Goal: Transaction & Acquisition: Purchase product/service

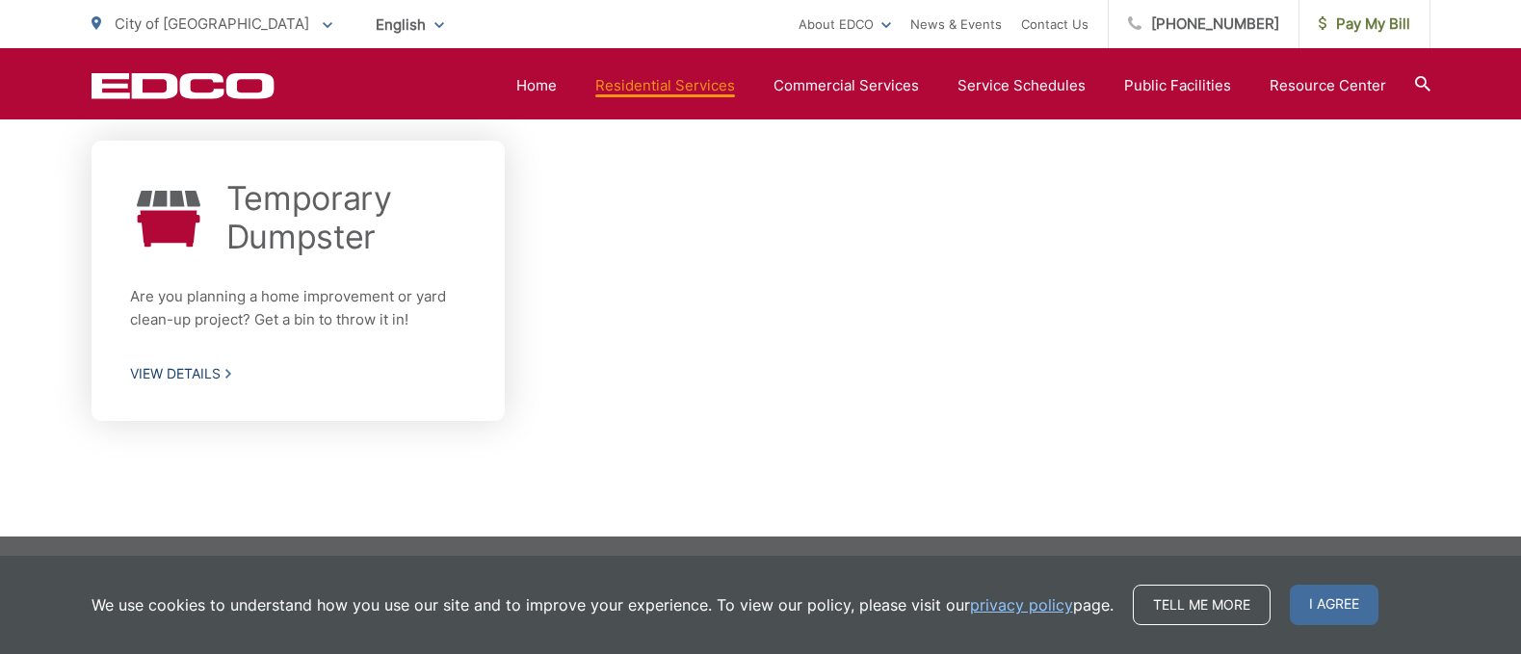
scroll to position [578, 0]
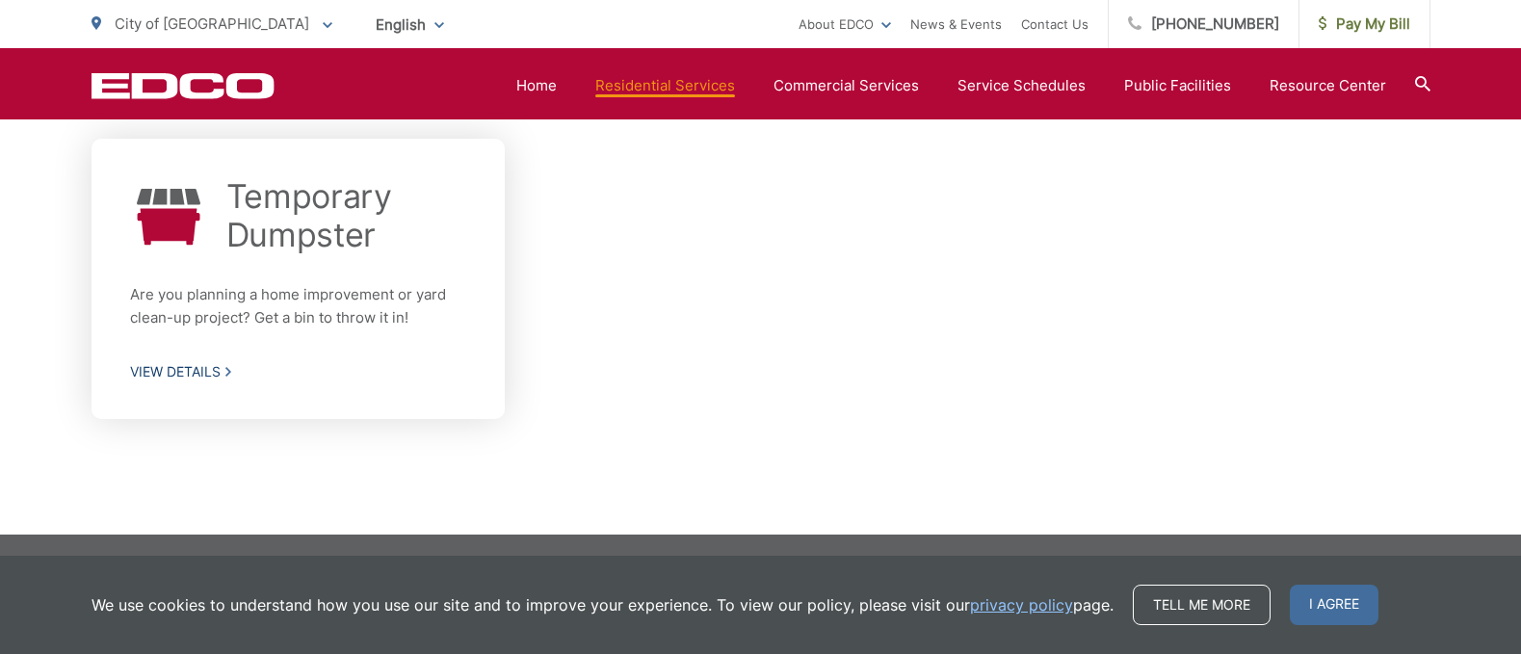
click at [184, 371] on span "View Details" at bounding box center [298, 371] width 337 height 17
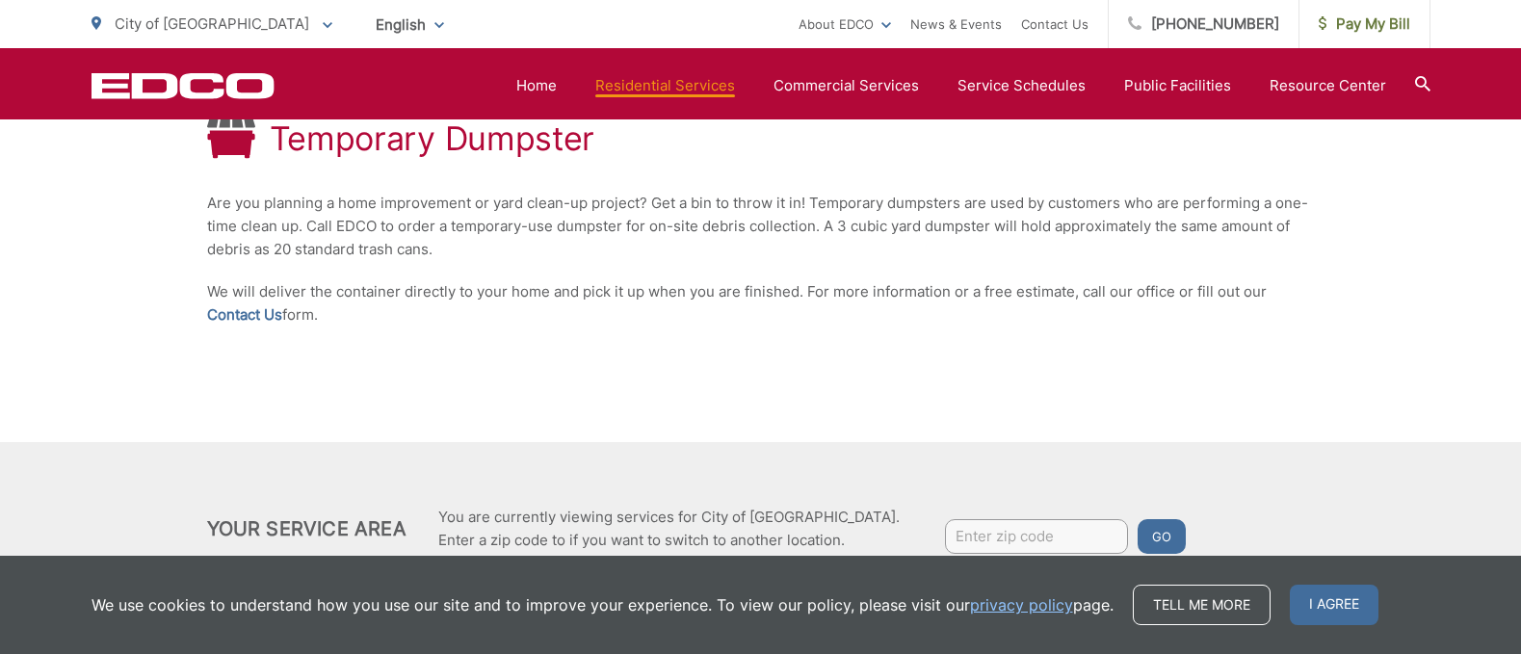
scroll to position [375, 0]
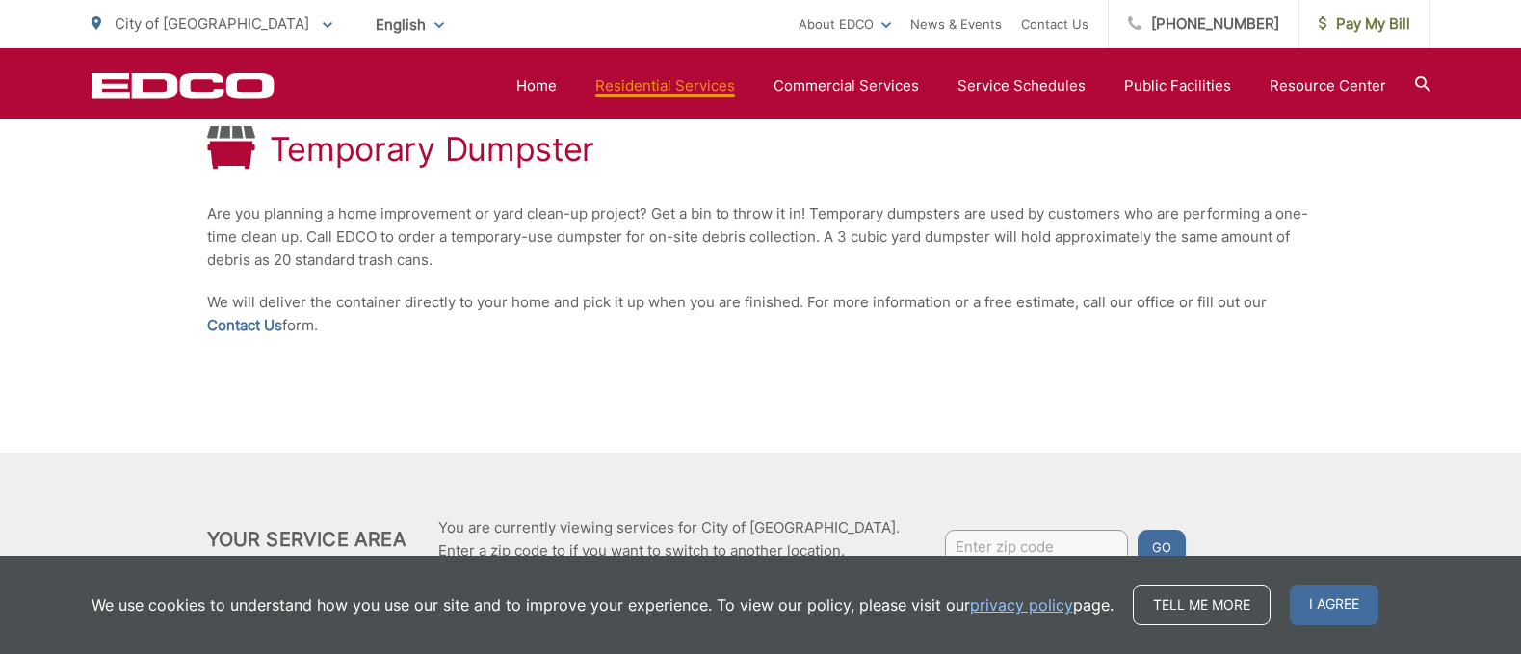
drag, startPoint x: 778, startPoint y: 342, endPoint x: 602, endPoint y: 353, distance: 176.6
click at [602, 353] on div "Temporary Dumpster Are you planning a home improvement or yard clean-up project…" at bounding box center [761, 232] width 1108 height 442
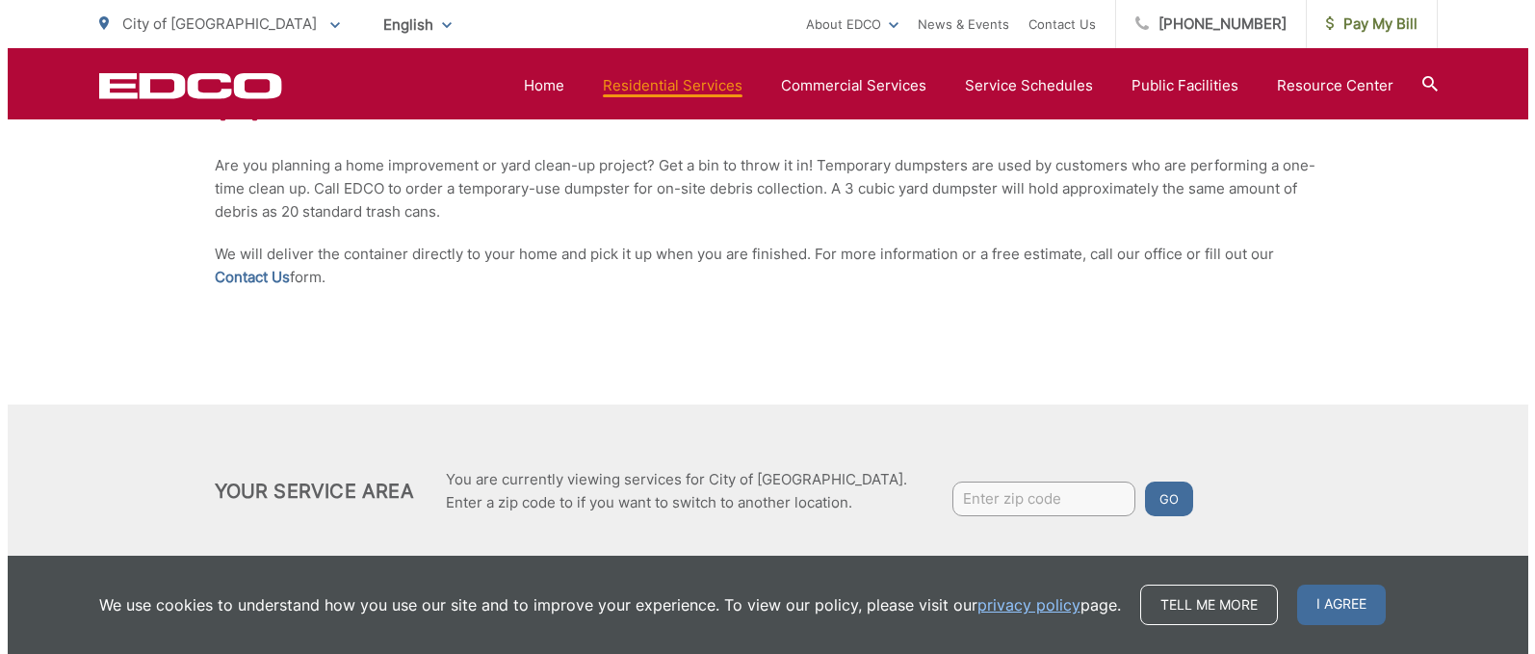
scroll to position [467, 0]
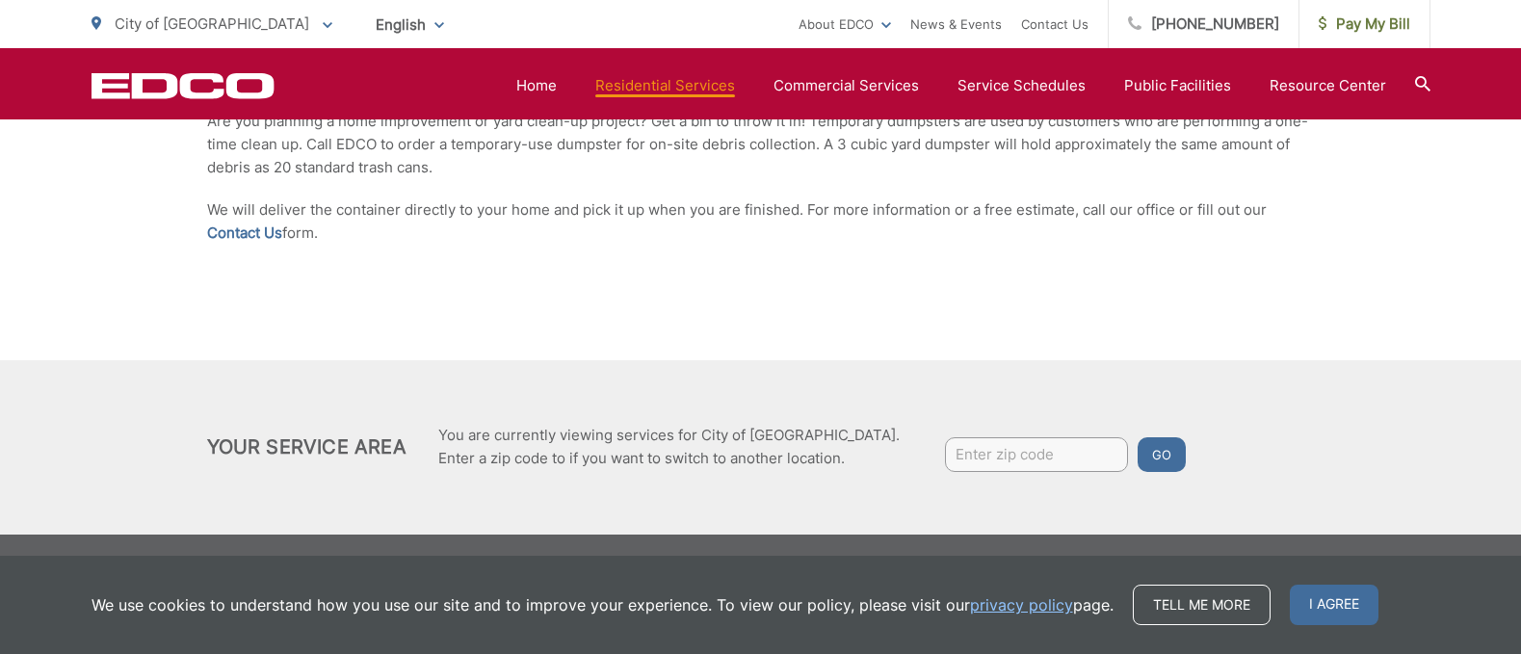
click at [956, 455] on input "Enter zip code" at bounding box center [1036, 454] width 183 height 35
type input "92084"
click at [1138, 450] on button "Go" at bounding box center [1162, 454] width 48 height 35
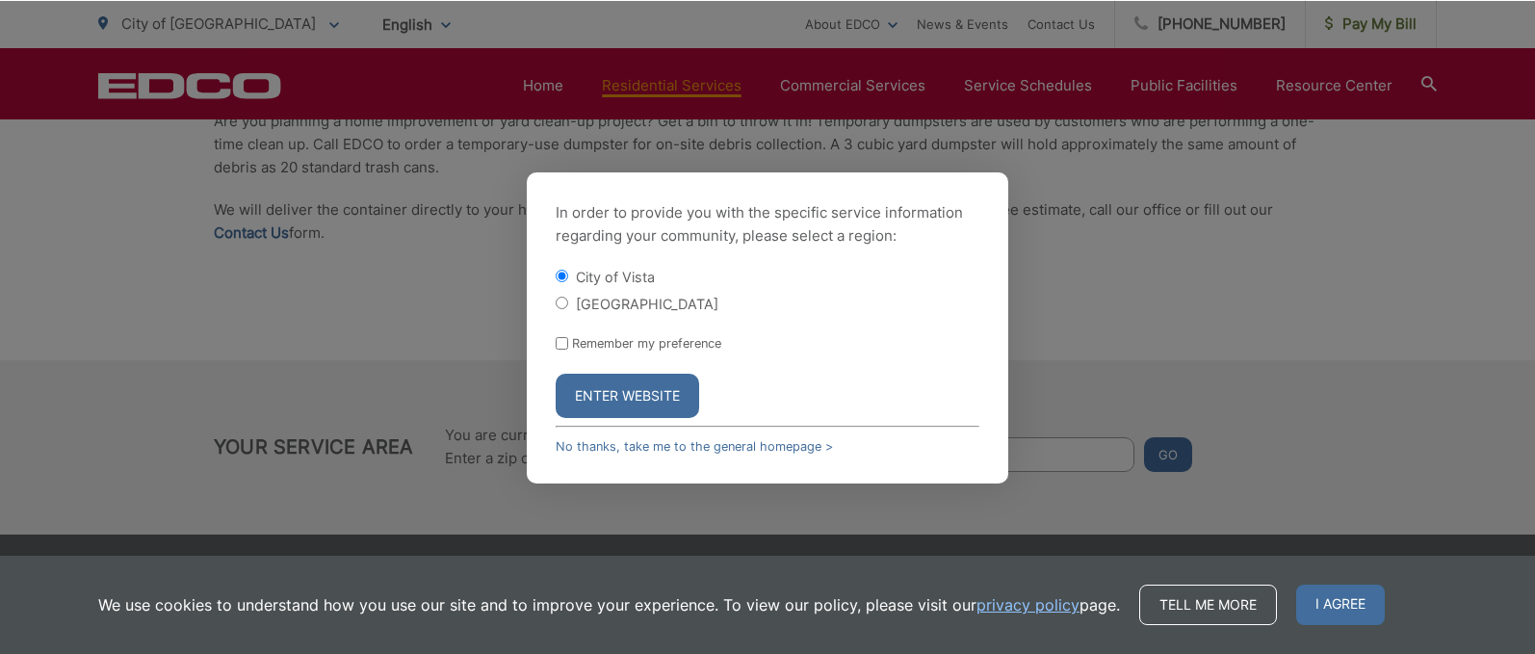
click at [635, 401] on button "Enter Website" at bounding box center [628, 396] width 144 height 44
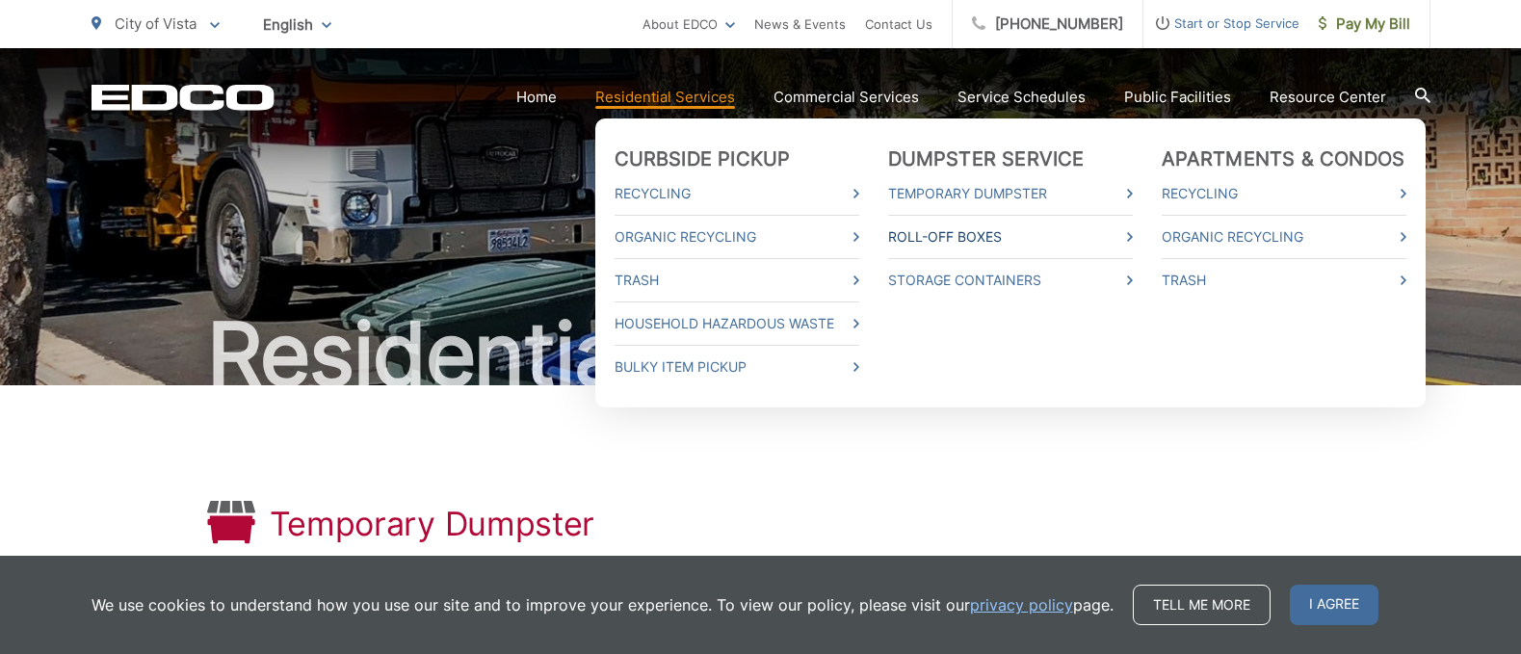
click at [936, 231] on link "Roll-Off Boxes" at bounding box center [1010, 236] width 245 height 23
